Goal: Task Accomplishment & Management: Manage account settings

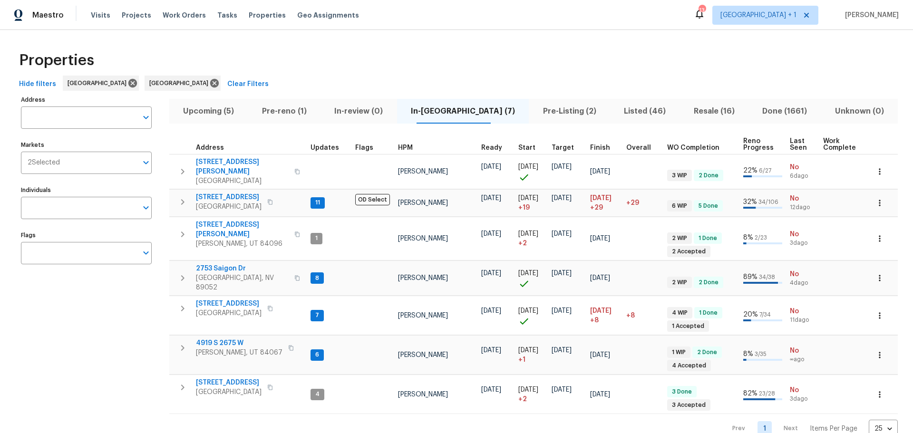
click at [293, 112] on span "Pre-reno (1)" at bounding box center [284, 111] width 61 height 13
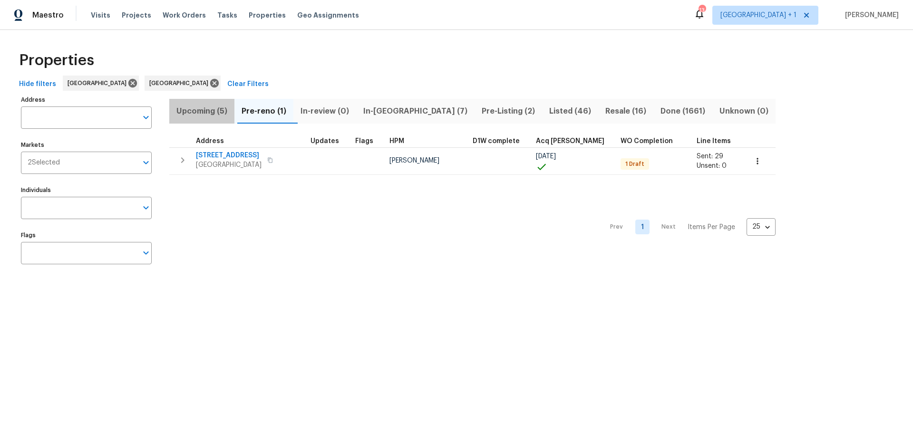
click at [200, 108] on span "Upcoming (5)" at bounding box center [202, 111] width 54 height 13
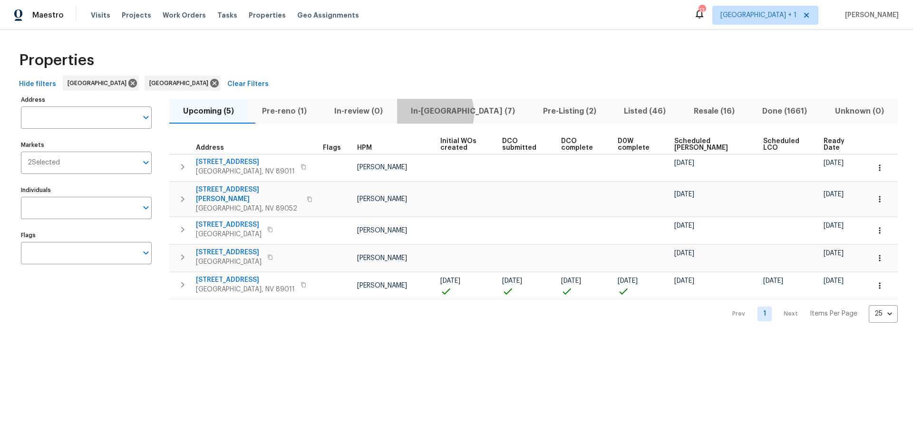
click at [446, 113] on span "In-[GEOGRAPHIC_DATA] (7)" at bounding box center [463, 111] width 121 height 13
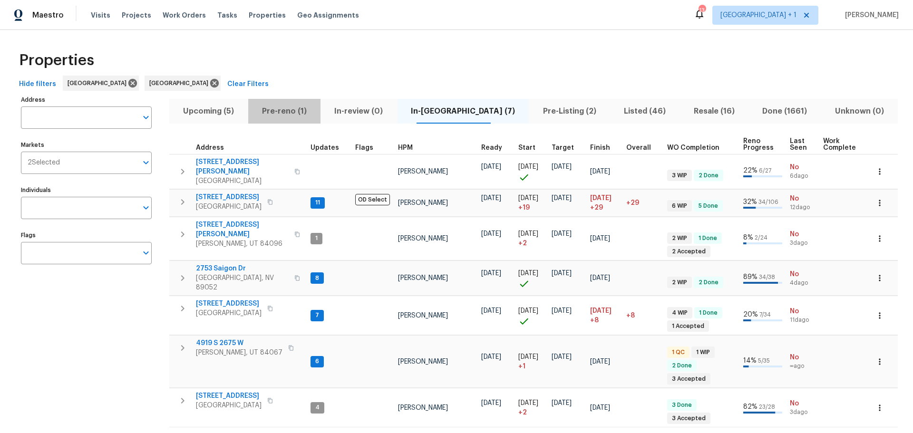
click at [294, 107] on span "Pre-reno (1)" at bounding box center [284, 111] width 61 height 13
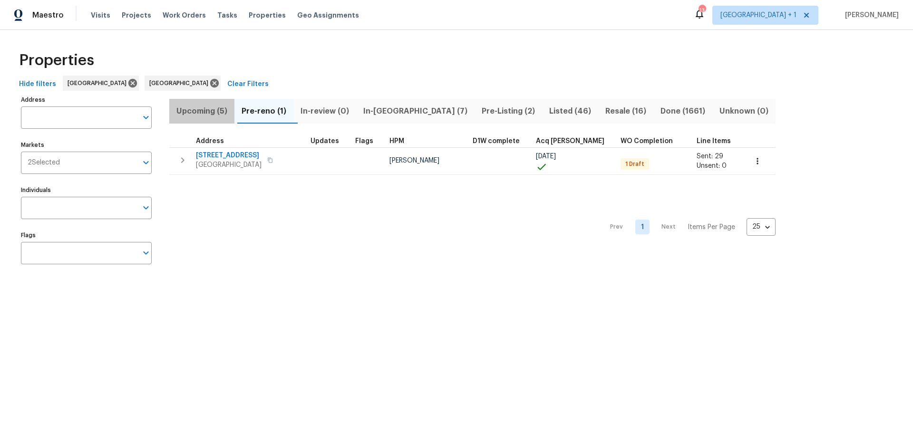
click at [200, 113] on span "Upcoming (5)" at bounding box center [202, 111] width 54 height 13
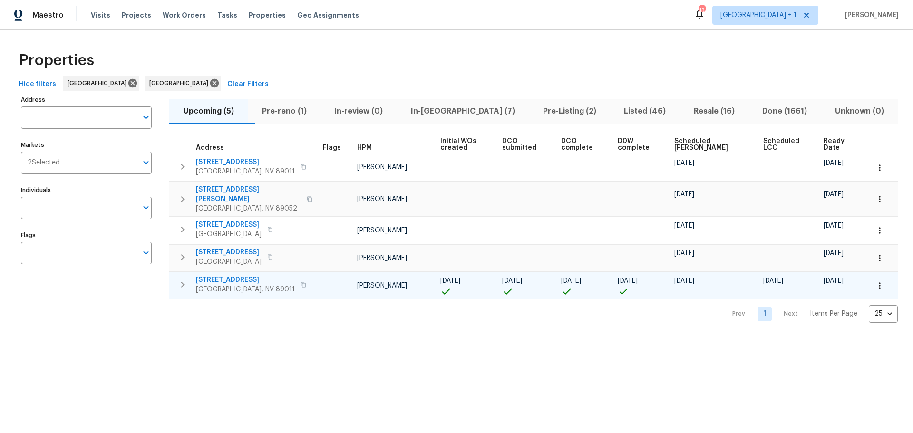
click at [232, 275] on span "[STREET_ADDRESS]" at bounding box center [245, 280] width 99 height 10
click at [875, 281] on icon "button" at bounding box center [880, 286] width 10 height 10
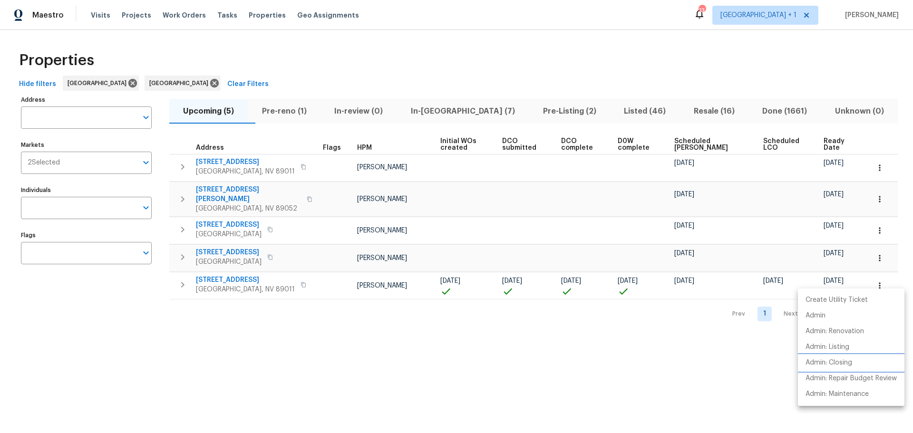
click at [853, 362] on p "Admin: Closing" at bounding box center [829, 363] width 47 height 10
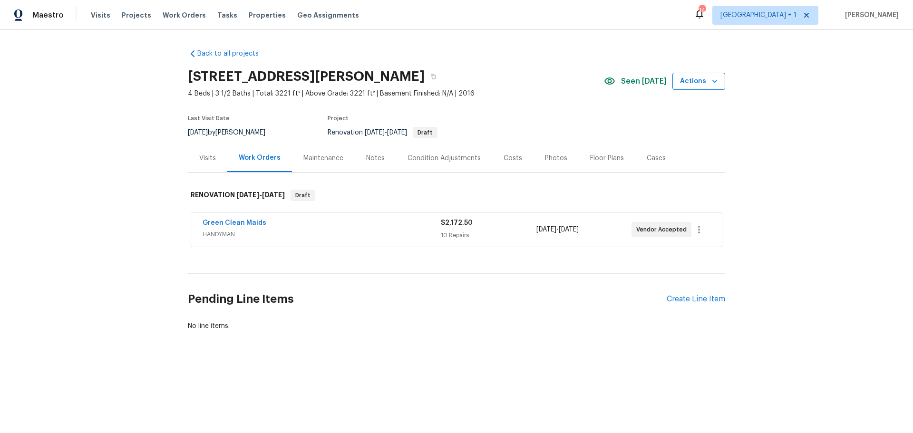
click at [693, 82] on span "Actions" at bounding box center [699, 82] width 38 height 12
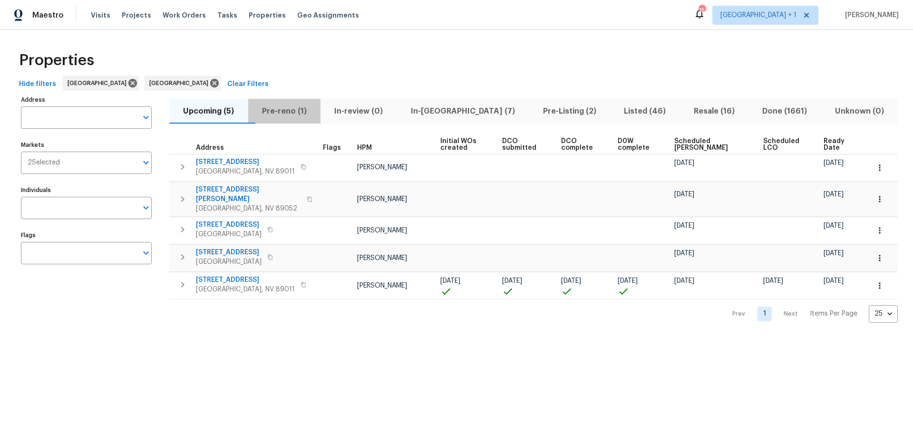
click at [290, 110] on span "Pre-reno (1)" at bounding box center [284, 111] width 61 height 13
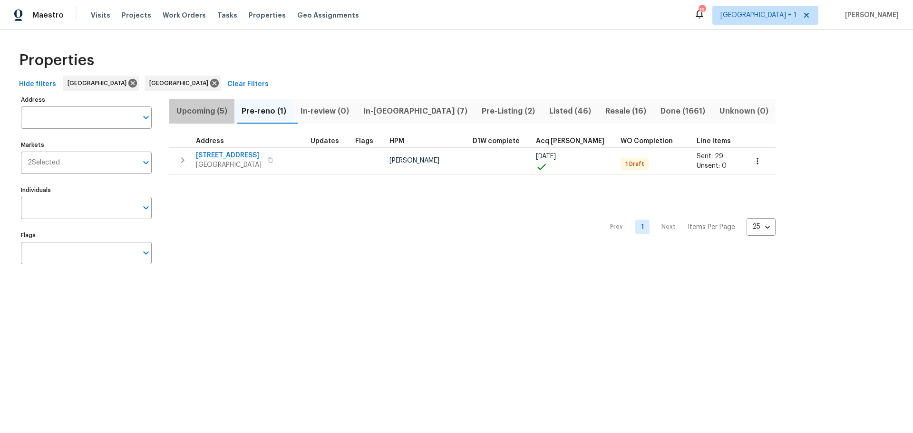
click at [194, 107] on span "Upcoming (5)" at bounding box center [202, 111] width 54 height 13
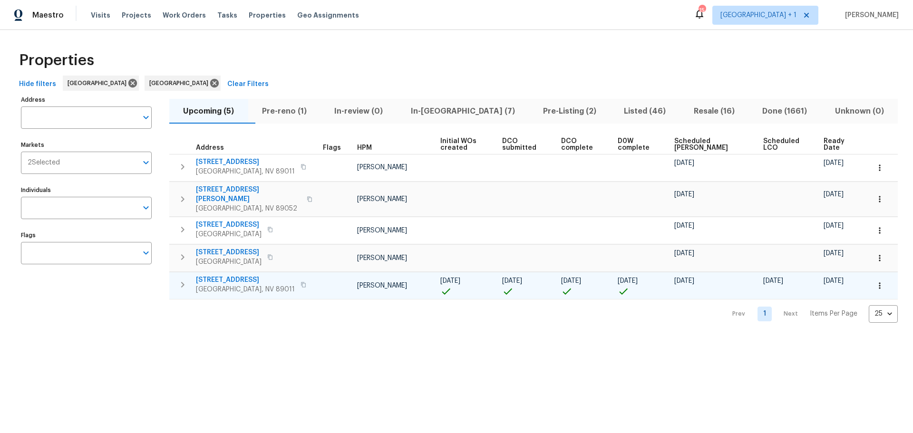
click at [234, 275] on span "[STREET_ADDRESS]" at bounding box center [245, 280] width 99 height 10
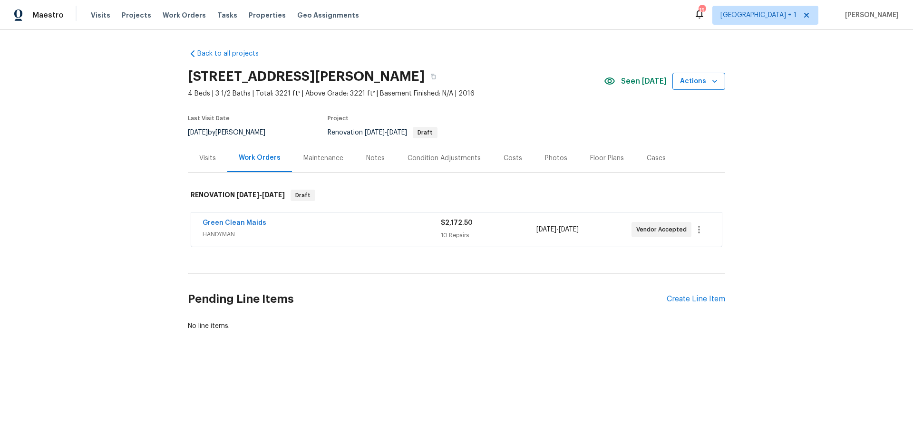
click at [704, 80] on span "Actions" at bounding box center [699, 82] width 38 height 12
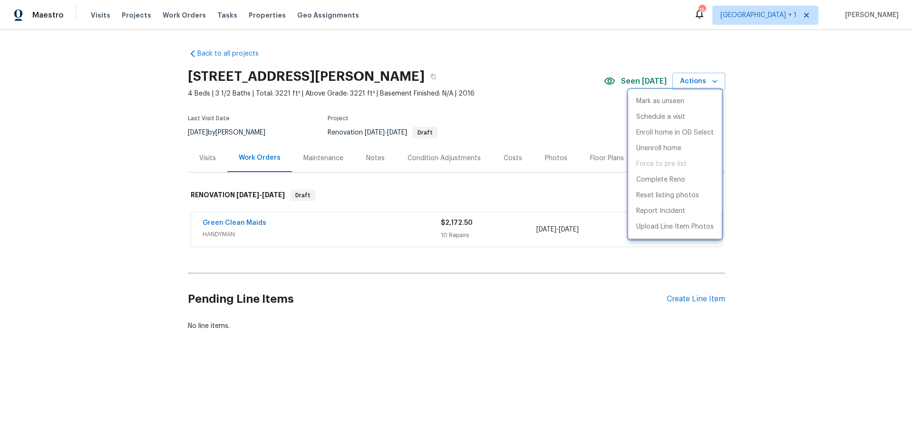
click at [792, 193] on div at bounding box center [456, 216] width 913 height 433
